Goal: Information Seeking & Learning: Find specific fact

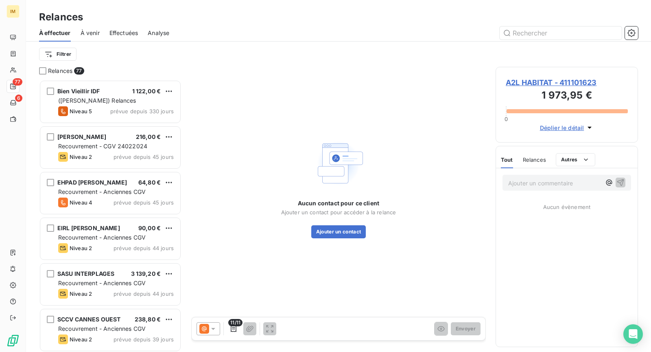
scroll to position [265, 135]
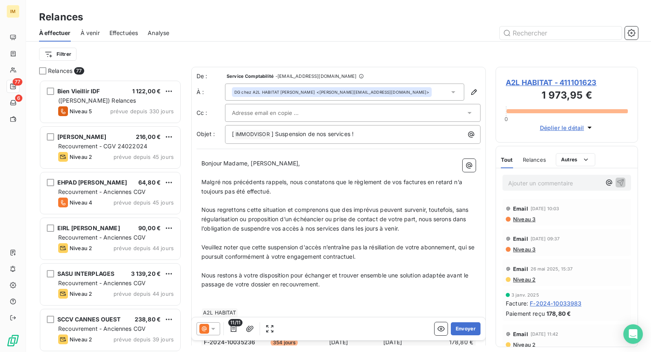
click at [297, 113] on div at bounding box center [349, 113] width 234 height 12
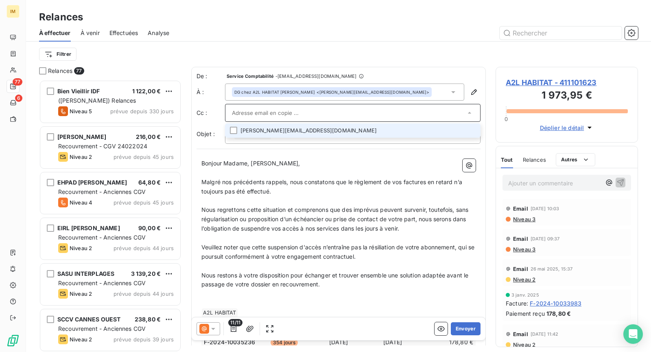
click at [417, 135] on li "[PERSON_NAME][EMAIL_ADDRESS][DOMAIN_NAME]" at bounding box center [353, 130] width 256 height 14
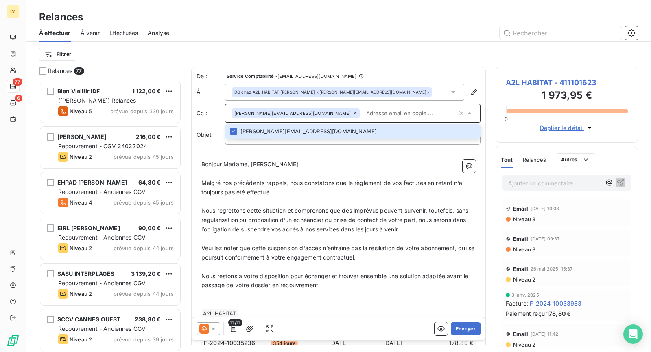
click at [336, 17] on div "Relances" at bounding box center [338, 17] width 625 height 15
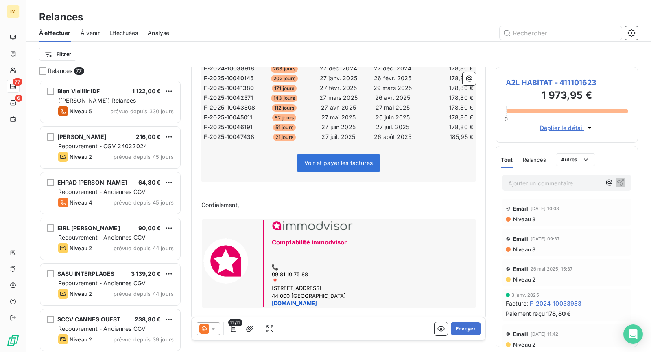
scroll to position [308, 0]
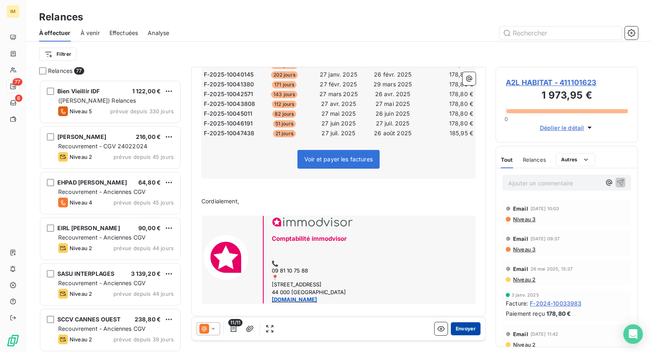
click at [457, 329] on button "Envoyer" at bounding box center [466, 328] width 30 height 13
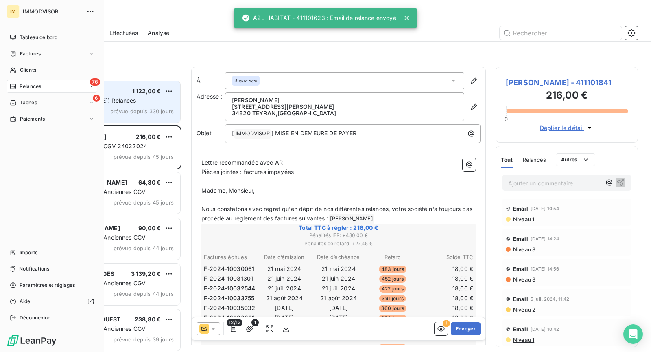
drag, startPoint x: 28, startPoint y: 69, endPoint x: 117, endPoint y: 95, distance: 93.2
click at [28, 69] on span "Clients" at bounding box center [28, 69] width 16 height 7
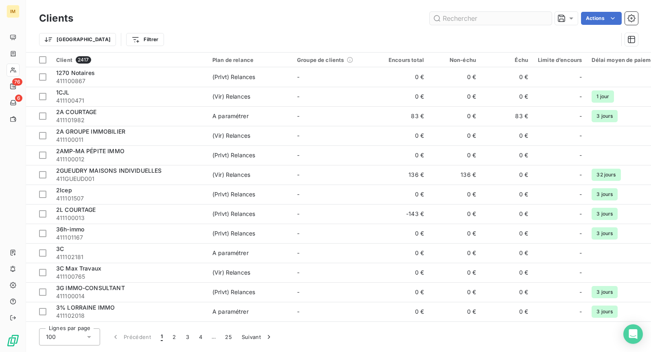
click at [506, 18] on input "text" at bounding box center [491, 18] width 122 height 13
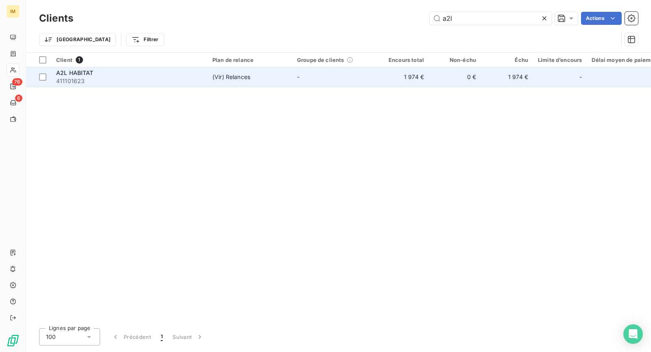
type input "a2l"
click at [218, 70] on td "(Vir) Relances" at bounding box center [250, 77] width 85 height 20
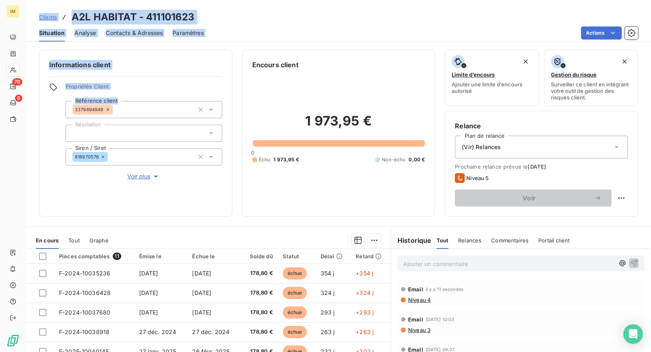
drag, startPoint x: 96, startPoint y: 109, endPoint x: 0, endPoint y: 169, distance: 112.6
click at [5, 168] on div "IM 76 6 Clients A2L HABITAT - 411101623 Situation Analyse Contacts & Adresses P…" at bounding box center [325, 176] width 651 height 352
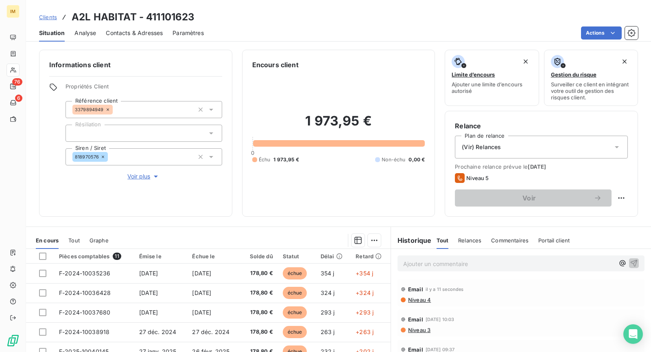
drag, startPoint x: 50, startPoint y: 194, endPoint x: 91, endPoint y: 182, distance: 41.9
click at [56, 193] on div "Informations client Propriétés Client Référence client 3379894949 Résiliation S…" at bounding box center [135, 133] width 193 height 167
copy span "818970576"
drag, startPoint x: 98, startPoint y: 156, endPoint x: 14, endPoint y: 208, distance: 98.8
click at [35, 204] on div "Informations client Propriétés Client Référence client 3379894949 Résiliation S…" at bounding box center [338, 133] width 625 height 167
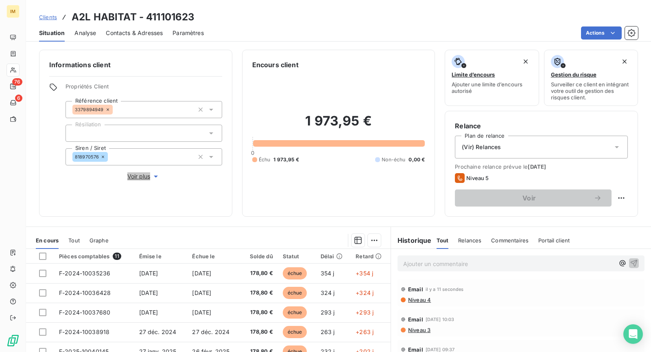
click at [147, 14] on h3 "A2L HABITAT - 411101623" at bounding box center [133, 17] width 123 height 15
drag, startPoint x: 180, startPoint y: 17, endPoint x: 144, endPoint y: 17, distance: 36.2
click at [144, 17] on div "Clients A2L HABITAT - 411101623" at bounding box center [338, 17] width 625 height 15
copy h3 "411101623"
drag, startPoint x: 135, startPoint y: 16, endPoint x: 71, endPoint y: 20, distance: 64.8
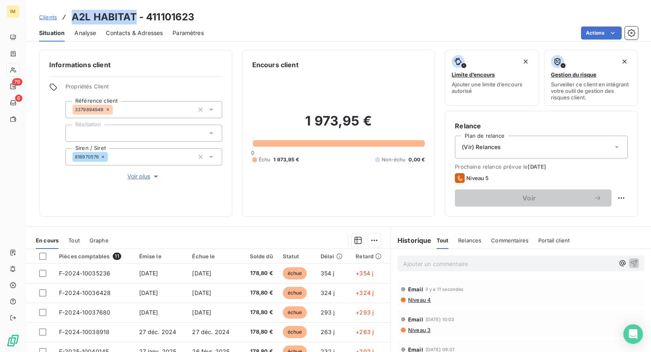
click at [71, 20] on div "Clients A2L HABITAT - 411101623" at bounding box center [117, 17] width 156 height 15
copy h3 "A2L HABITAT"
click at [131, 175] on span "Voir plus" at bounding box center [143, 176] width 33 height 8
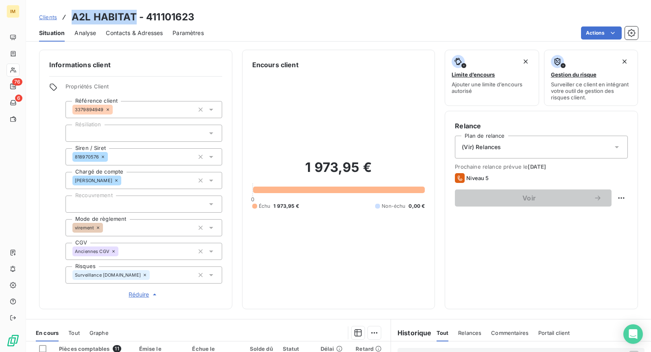
scroll to position [79, 0]
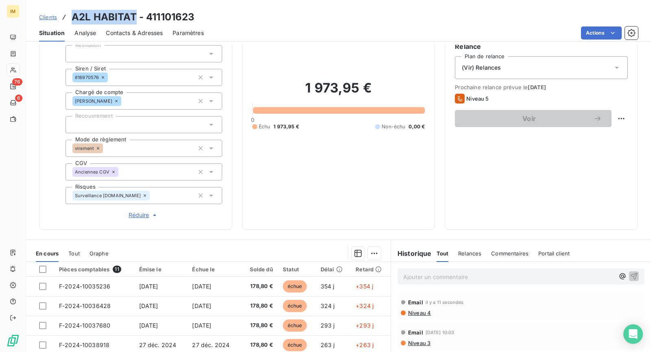
click at [137, 214] on span "Réduire" at bounding box center [144, 215] width 30 height 8
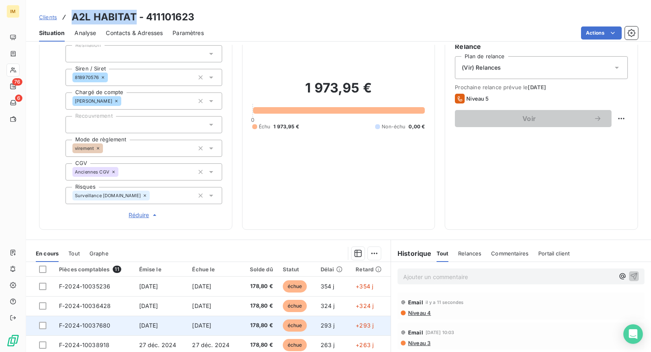
scroll to position [77, 0]
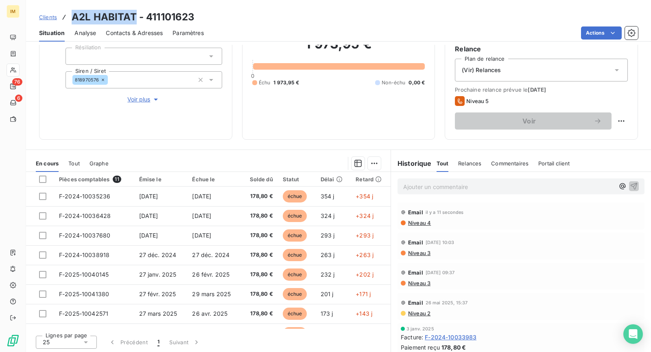
click at [131, 100] on span "Voir plus" at bounding box center [143, 99] width 33 height 8
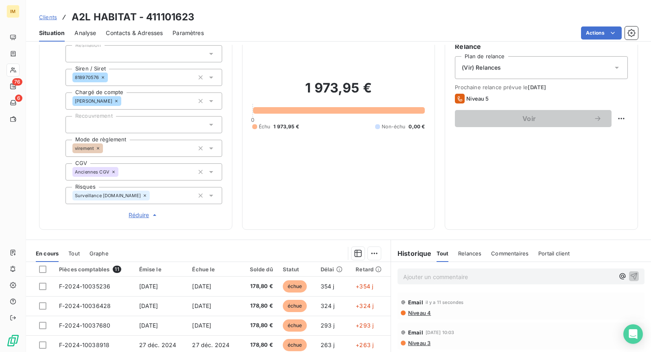
click at [150, 191] on div "Surveillance [DOMAIN_NAME]" at bounding box center [144, 195] width 157 height 17
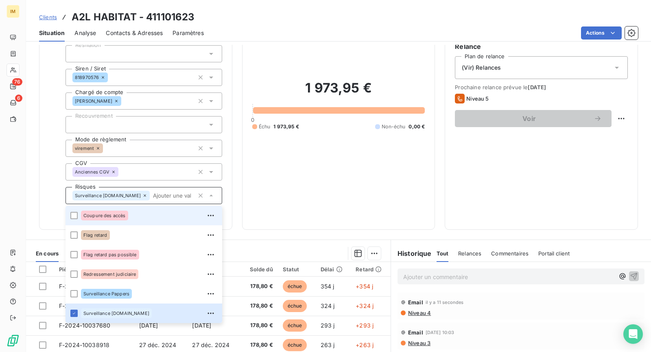
click at [101, 216] on span "Coupure des accès" at bounding box center [104, 215] width 42 height 5
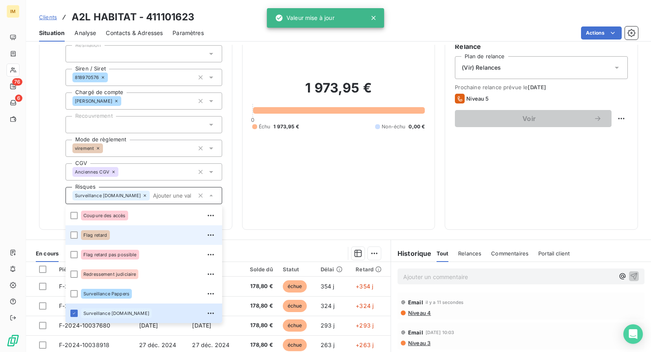
click at [98, 233] on span "Flag retard" at bounding box center [95, 234] width 24 height 5
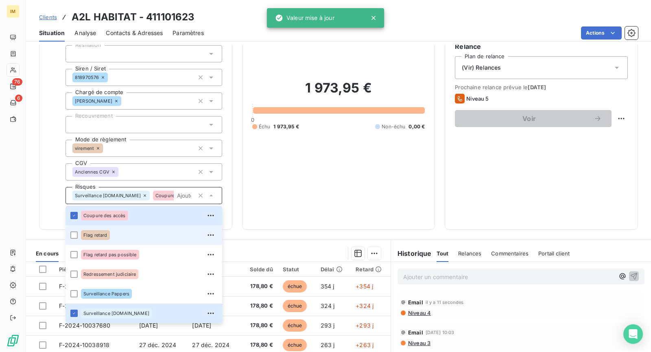
click at [38, 187] on div "Informations client Propriétés Client Référence client 3379894949 Résiliation S…" at bounding box center [338, 99] width 625 height 259
